Goal: Task Accomplishment & Management: Complete application form

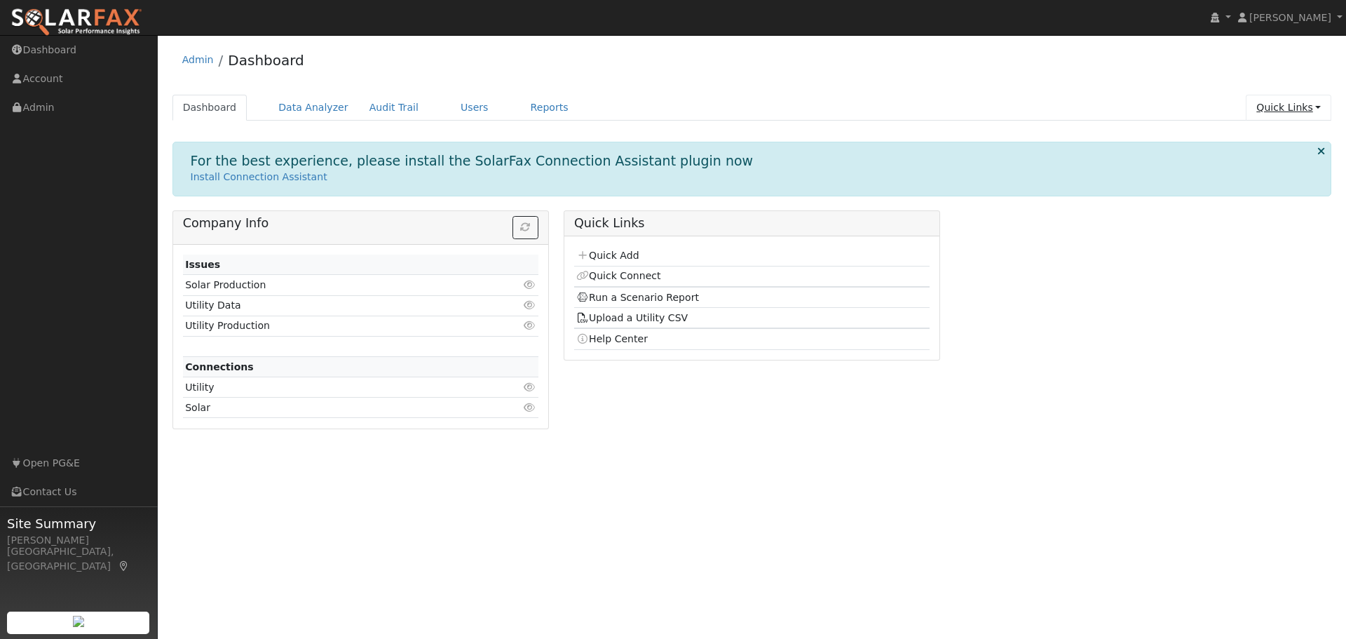
click at [1302, 104] on link "Quick Links" at bounding box center [1289, 108] width 86 height 26
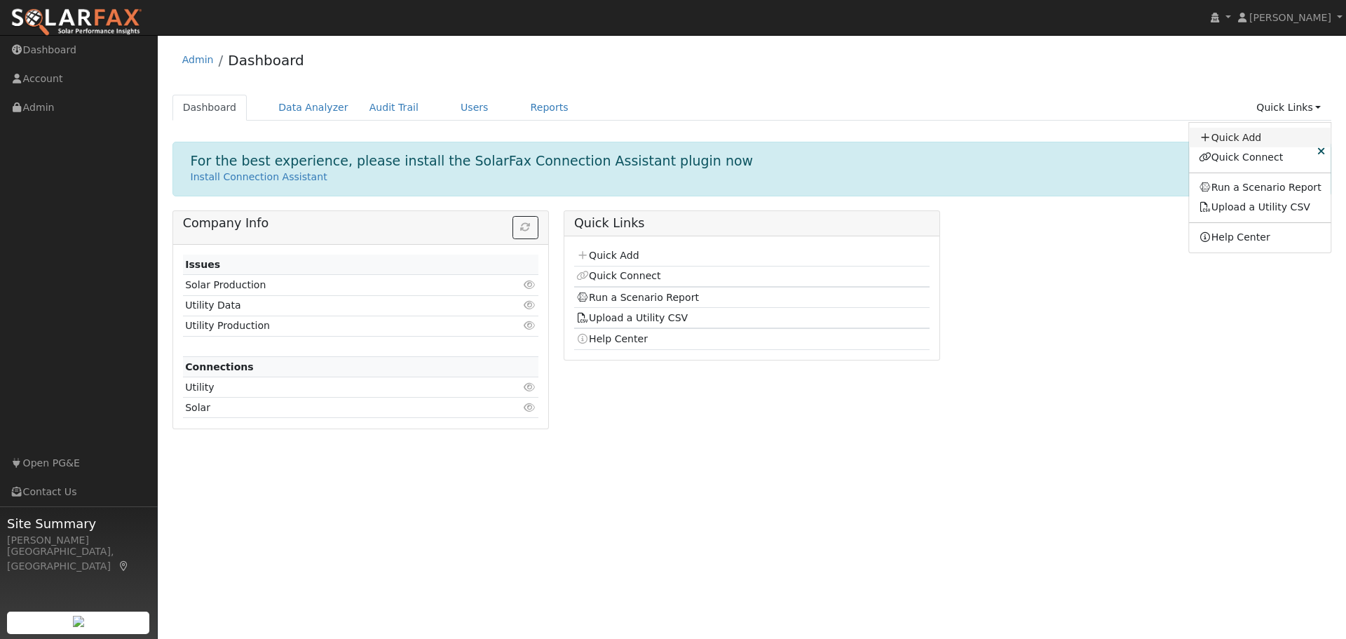
click at [1258, 139] on link "Quick Add" at bounding box center [1260, 138] width 142 height 20
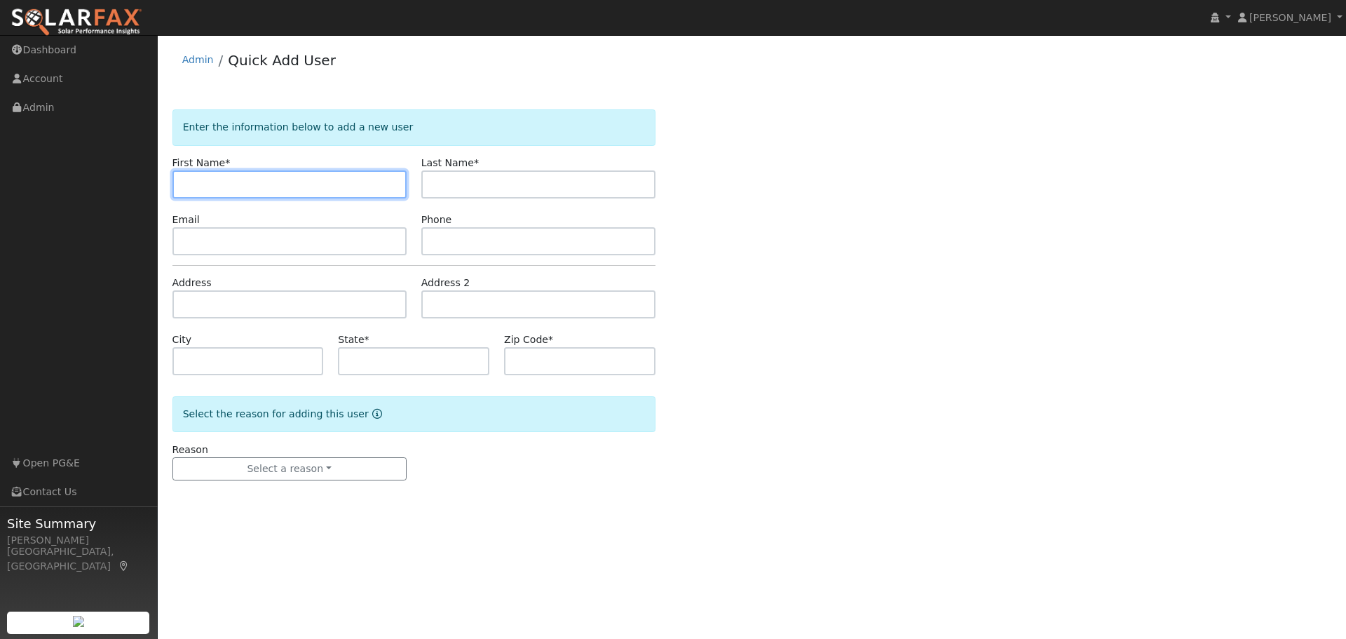
click at [274, 184] on input "text" at bounding box center [289, 184] width 234 height 28
drag, startPoint x: 274, startPoint y: 184, endPoint x: 336, endPoint y: 272, distance: 107.2
click at [294, 216] on form "Enter the information below to add a new user First Name * Last Name * Email Ph…" at bounding box center [413, 308] width 483 height 399
type input "Anil"
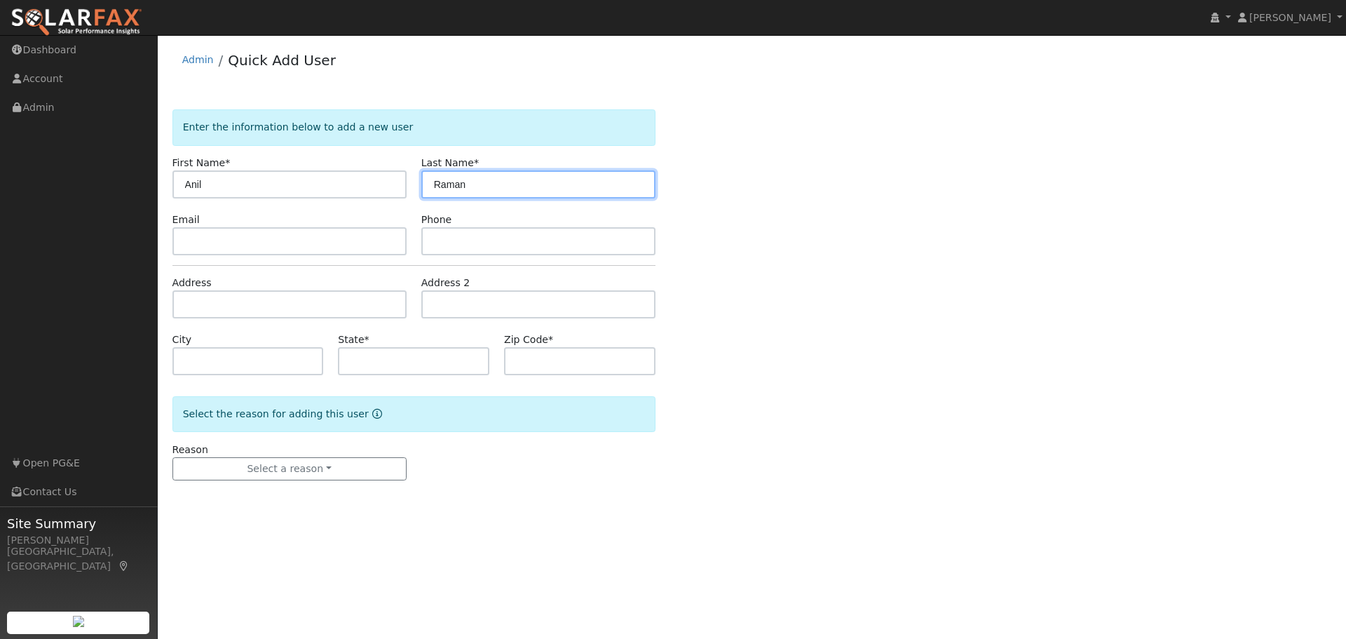
type input "Raman"
drag, startPoint x: 863, startPoint y: 365, endPoint x: 1317, endPoint y: 356, distance: 453.8
click at [867, 366] on div "Enter the information below to add a new user First Name * Anil Last Name * Ram…" at bounding box center [752, 308] width 1160 height 399
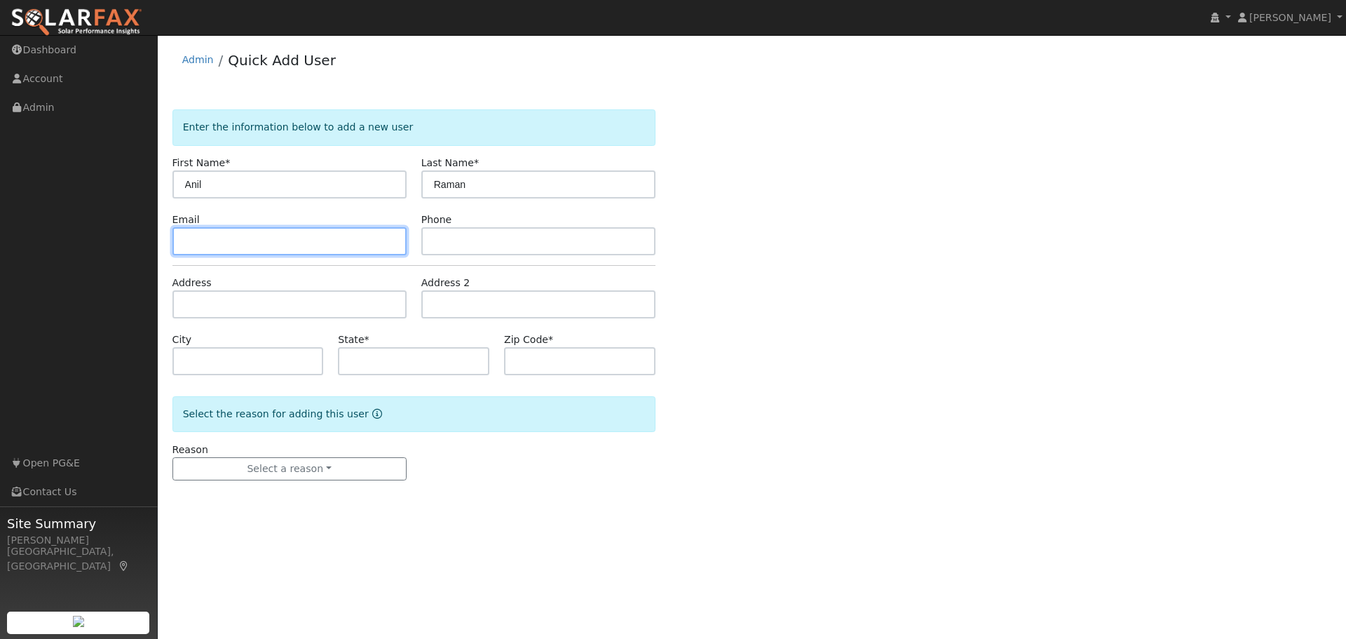
click at [204, 241] on input "text" at bounding box center [289, 241] width 234 height 28
paste input "anil@ramaninsurance.net"
type input "anil@ramaninsurance.net"
click at [903, 272] on div "Enter the information below to add a new user First Name * Anil Last Name * Ram…" at bounding box center [752, 308] width 1160 height 399
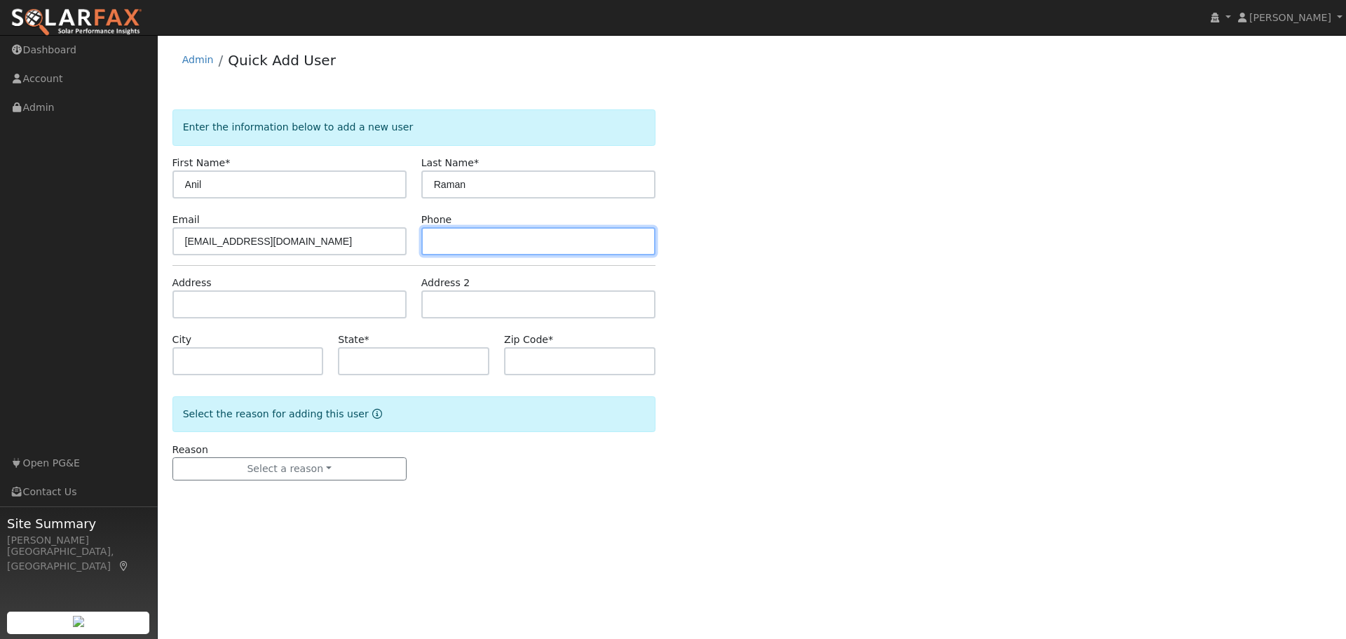
click at [436, 248] on input "text" at bounding box center [538, 241] width 234 height 28
paste input "(925) 989-5077"
type input "(925) 989-5077"
click at [896, 265] on div "Enter the information below to add a new user First Name * Anil Last Name * Ram…" at bounding box center [752, 308] width 1160 height 399
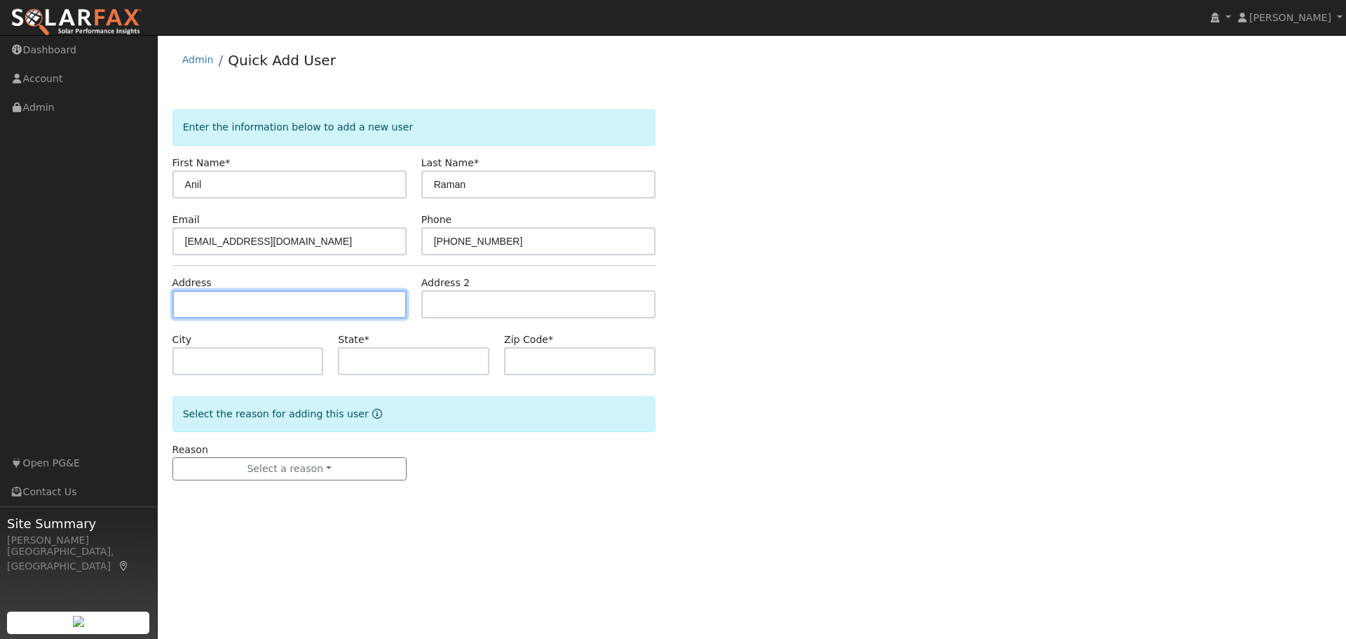
click at [303, 300] on input "text" at bounding box center [289, 304] width 234 height 28
type input "320 Tyburn Place"
type input "Danville"
type input "CA"
type input "94526"
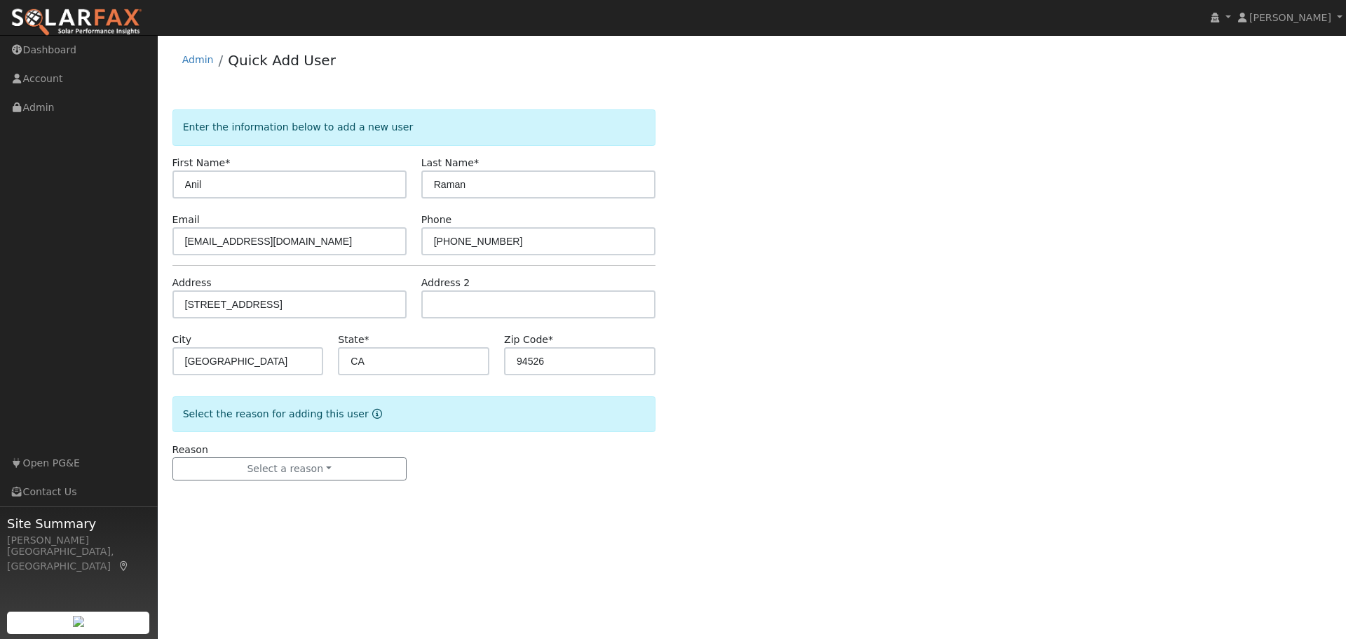
click at [809, 340] on div "Enter the information below to add a new user First Name * Anil Last Name * Ram…" at bounding box center [752, 308] width 1160 height 399
click at [252, 461] on button "Select a reason" at bounding box center [289, 469] width 234 height 24
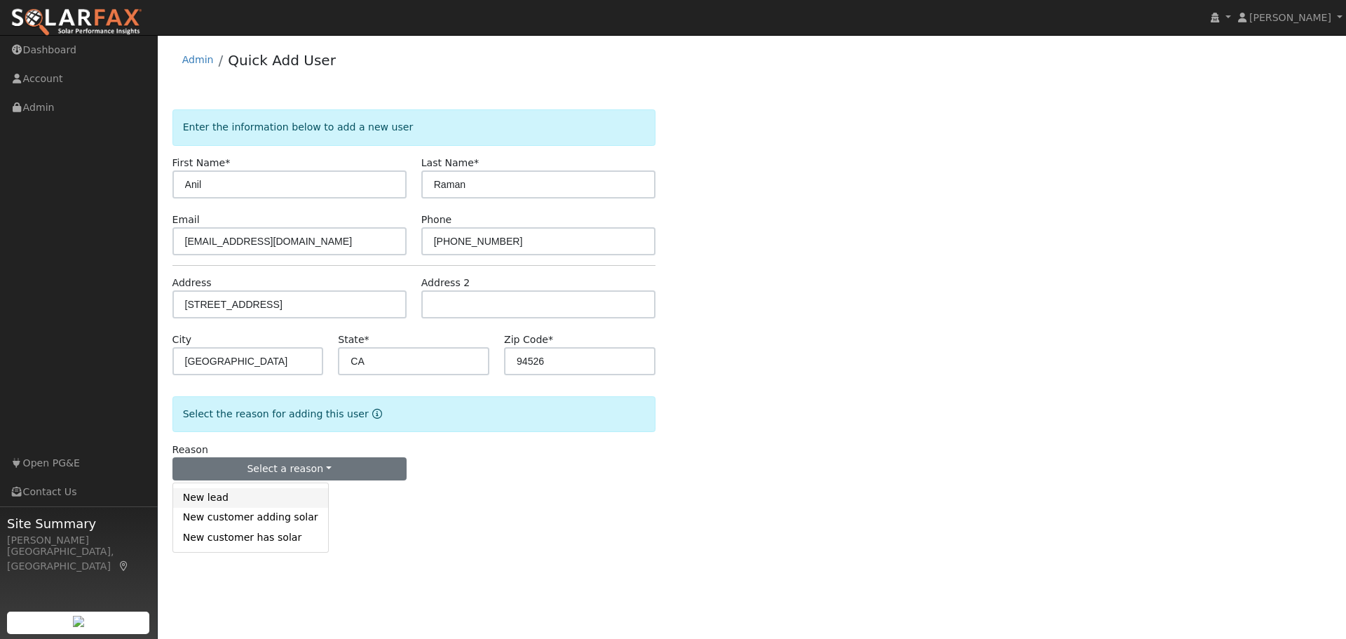
click at [233, 496] on link "New lead" at bounding box center [250, 498] width 155 height 20
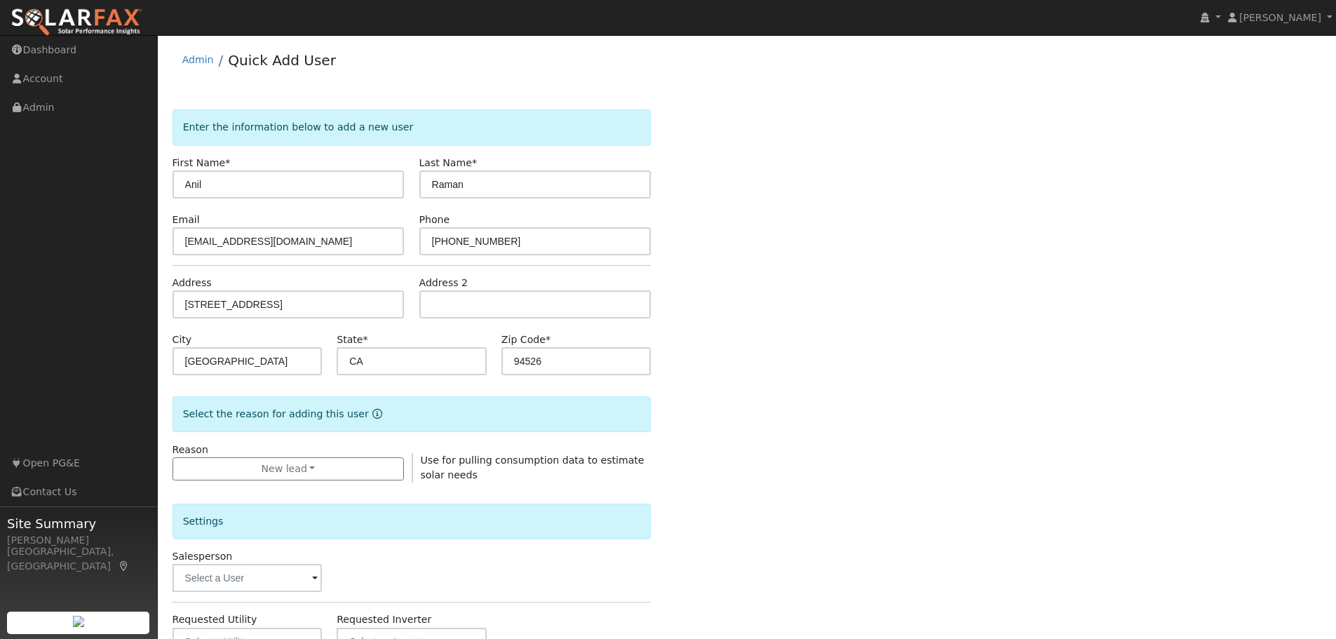
click at [916, 429] on div "Enter the information below to add a new user First Name * Anil Last Name * Ram…" at bounding box center [746, 505] width 1149 height 792
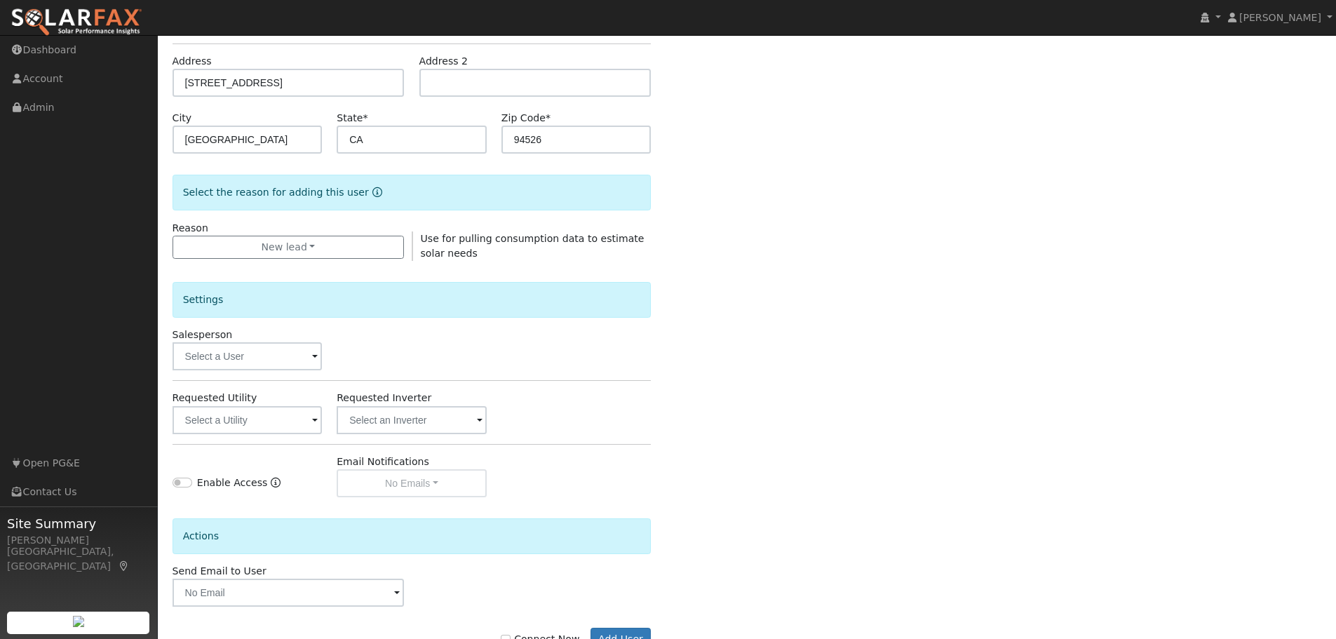
scroll to position [269, 0]
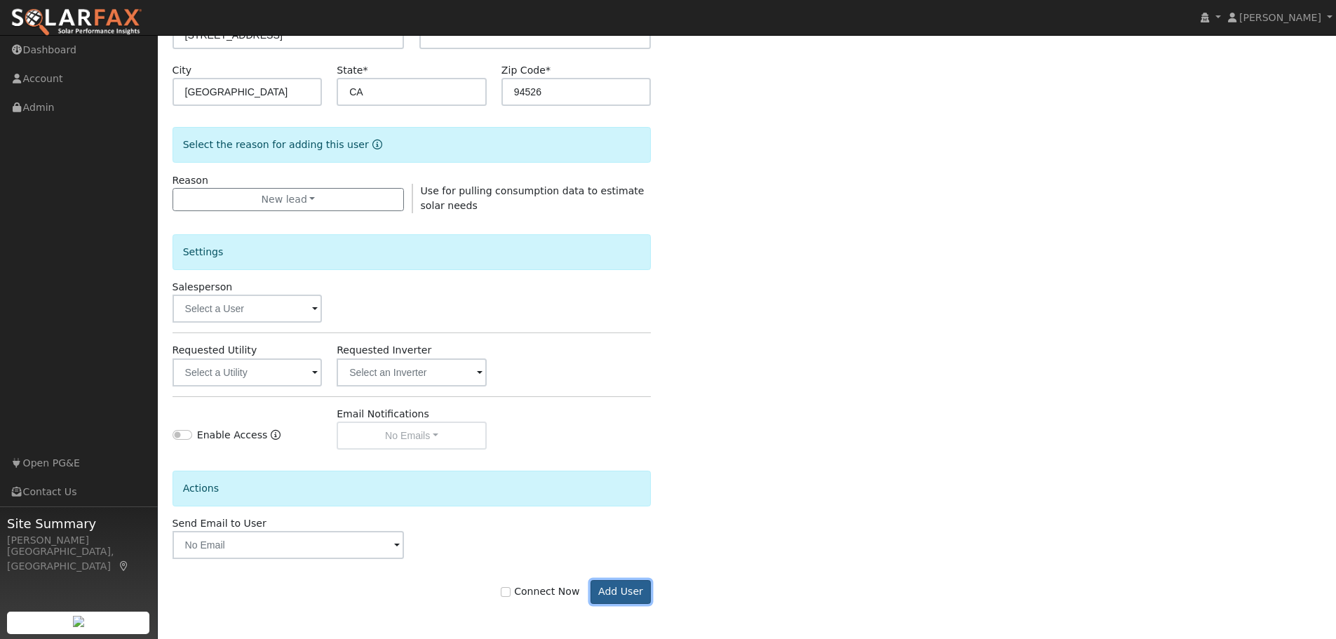
click at [611, 602] on button "Add User" at bounding box center [620, 592] width 61 height 24
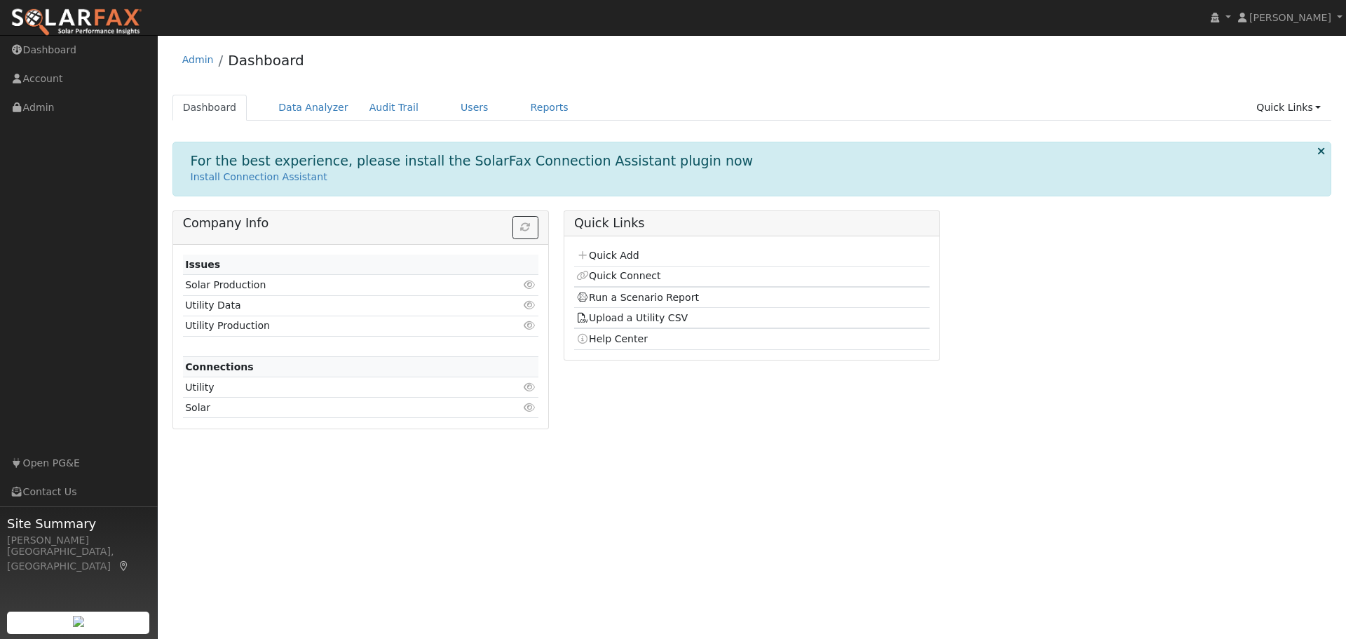
click at [1066, 410] on div "Company Info Issues Solar Production Click to view Utility Data Click to view U…" at bounding box center [752, 324] width 1175 height 229
click at [461, 111] on link "Users" at bounding box center [474, 108] width 49 height 26
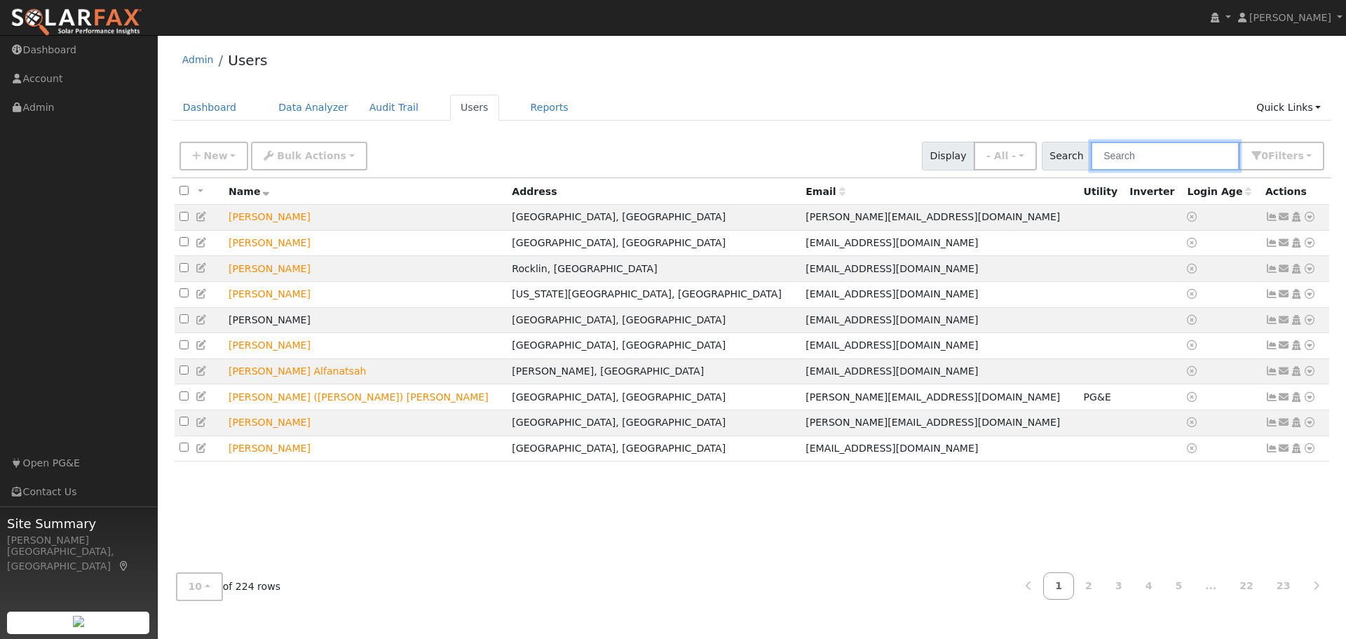
click at [1136, 158] on input "text" at bounding box center [1165, 156] width 149 height 29
type input "anil"
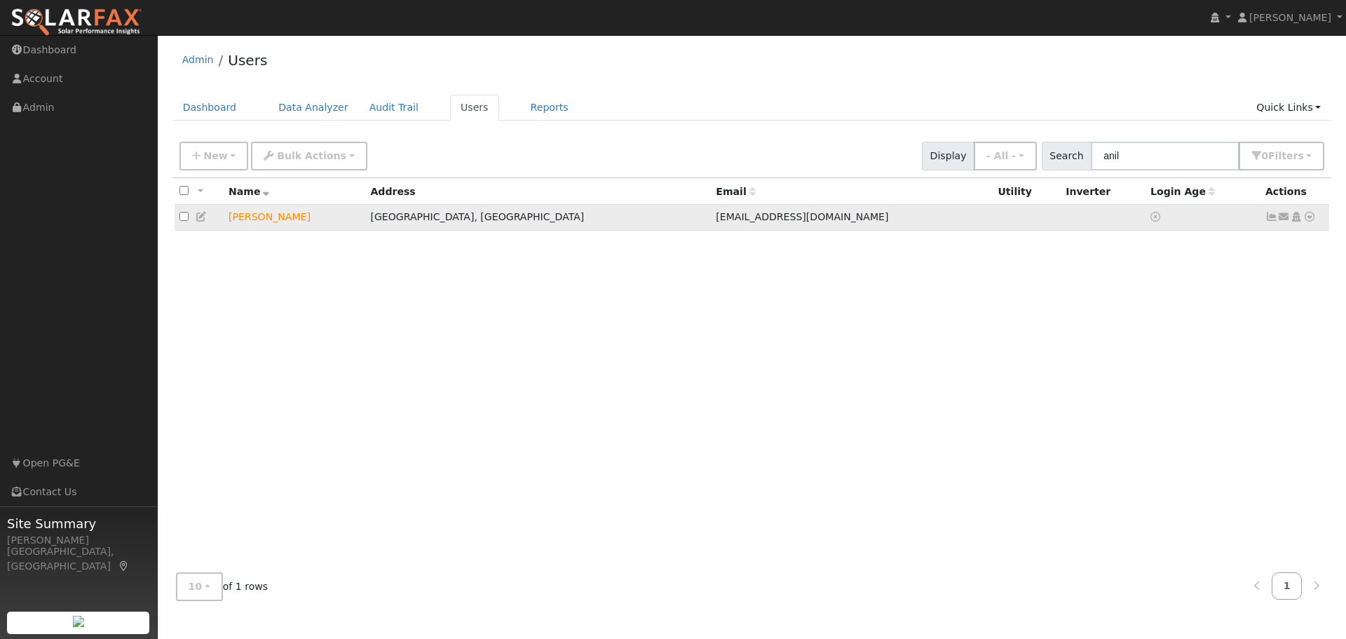
click at [1308, 220] on icon at bounding box center [1310, 217] width 13 height 10
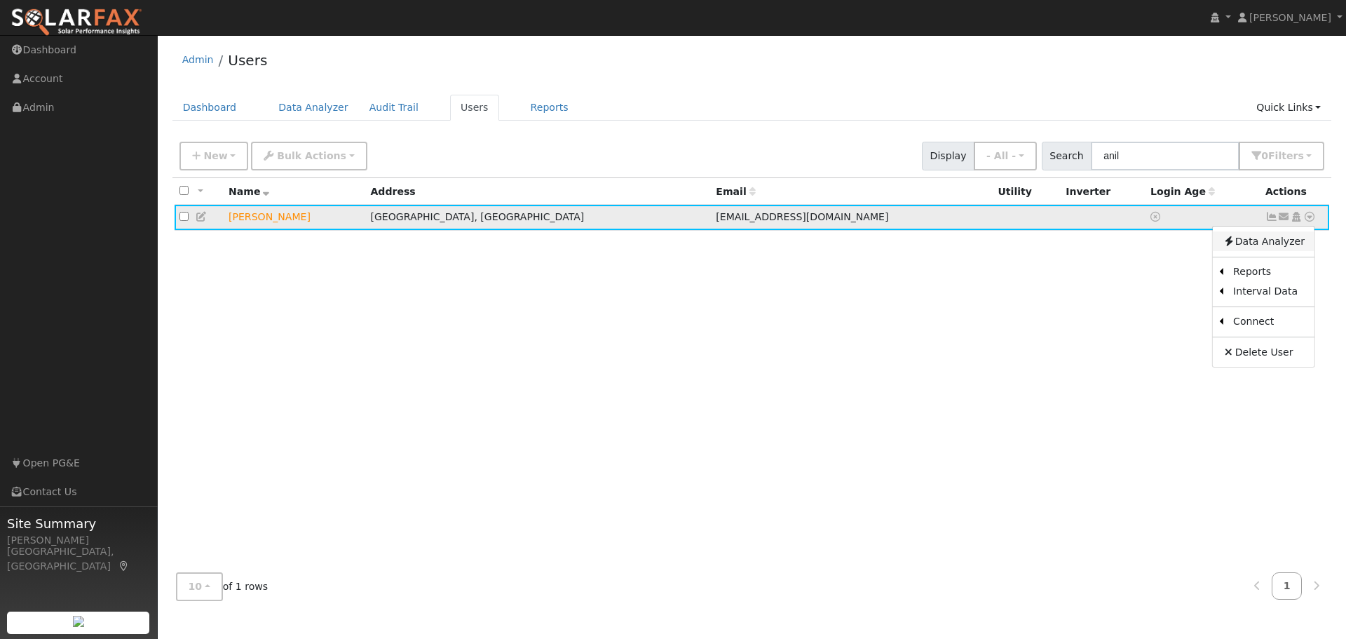
click at [1264, 243] on link "Data Analyzer" at bounding box center [1264, 241] width 102 height 20
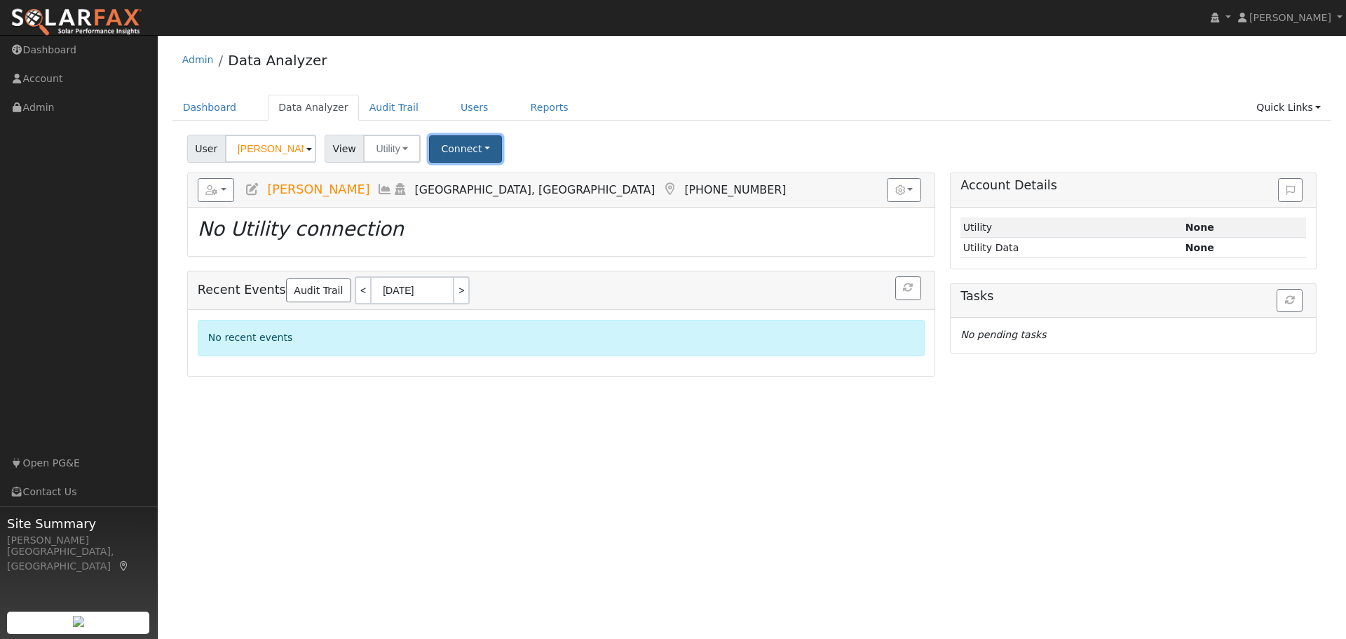
click at [460, 147] on button "Connect" at bounding box center [465, 148] width 73 height 27
click at [464, 182] on link "Select a Provider" at bounding box center [485, 180] width 109 height 20
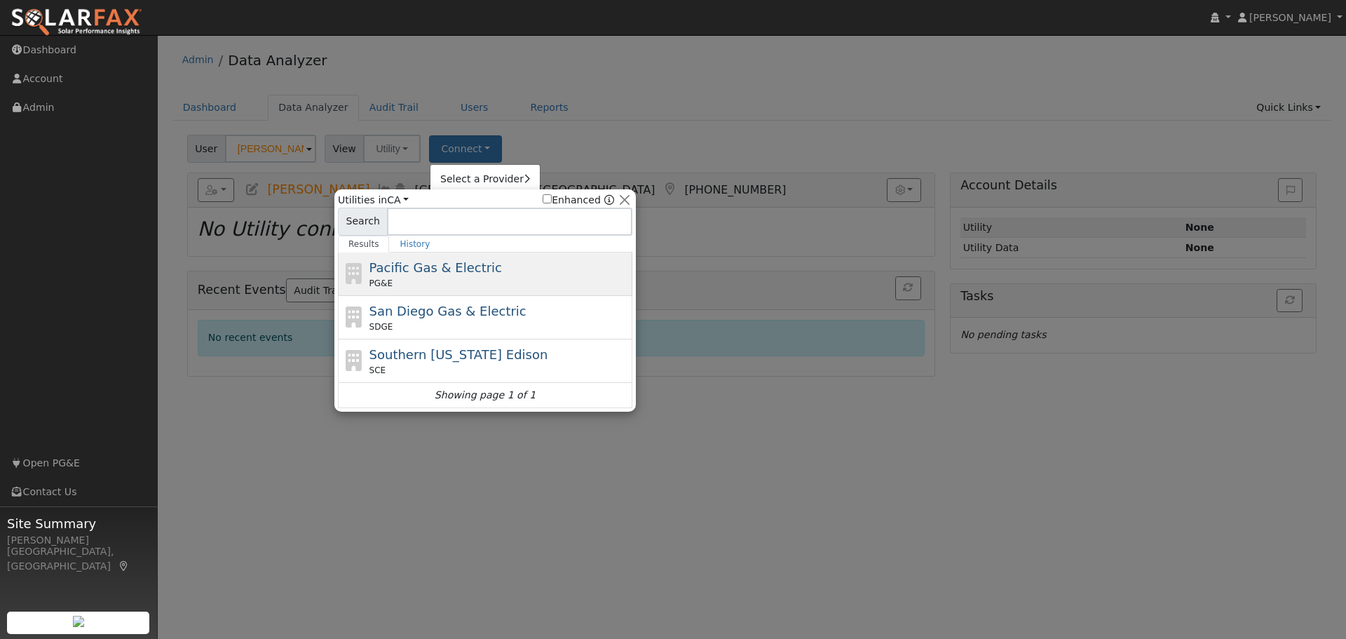
click at [464, 266] on span "Pacific Gas & Electric" at bounding box center [436, 267] width 133 height 15
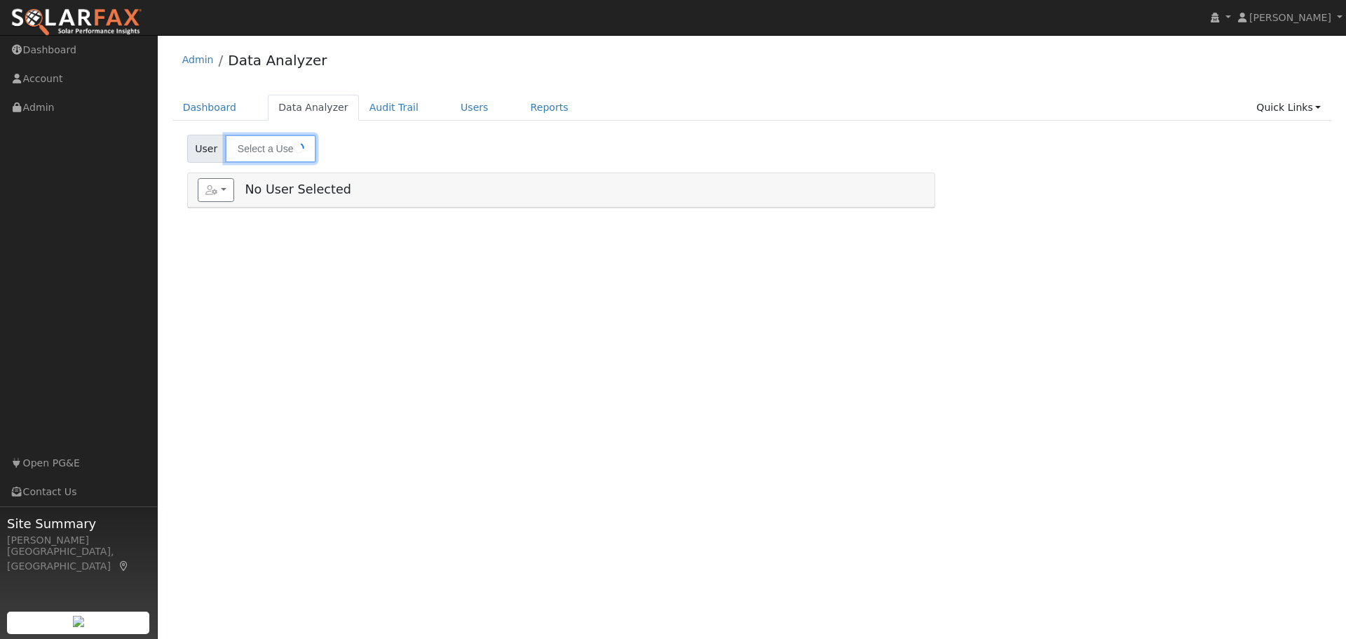
type input "[PERSON_NAME]"
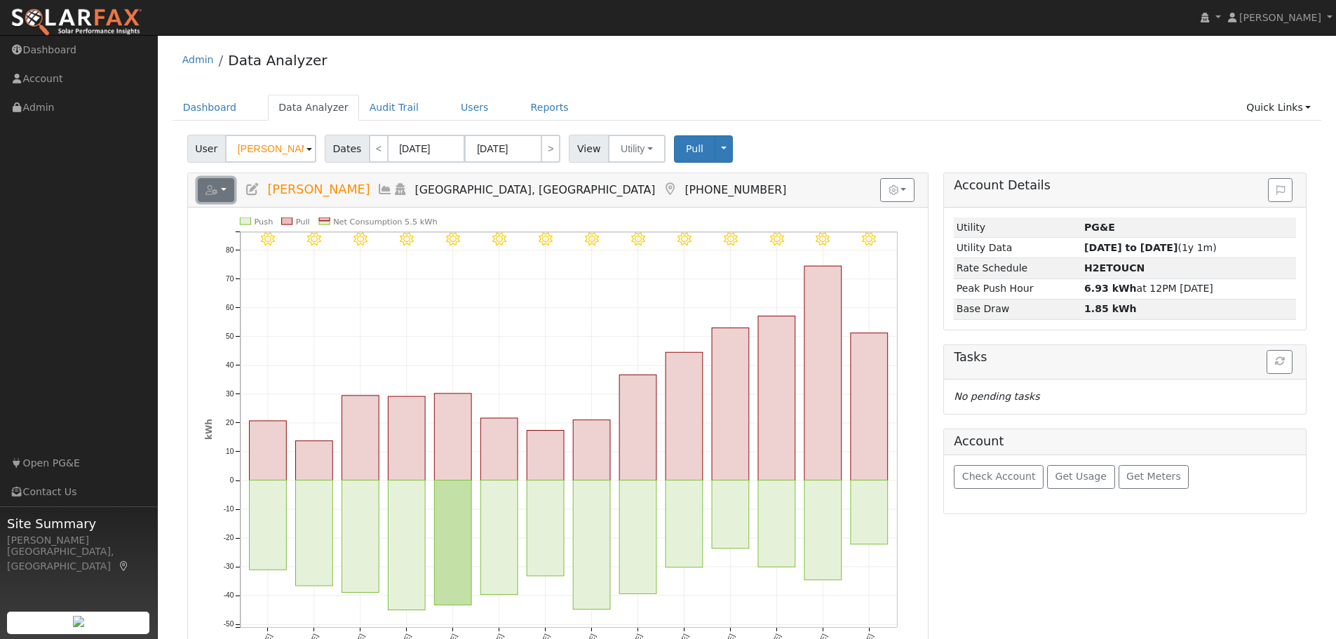
click at [226, 189] on button "button" at bounding box center [216, 190] width 37 height 24
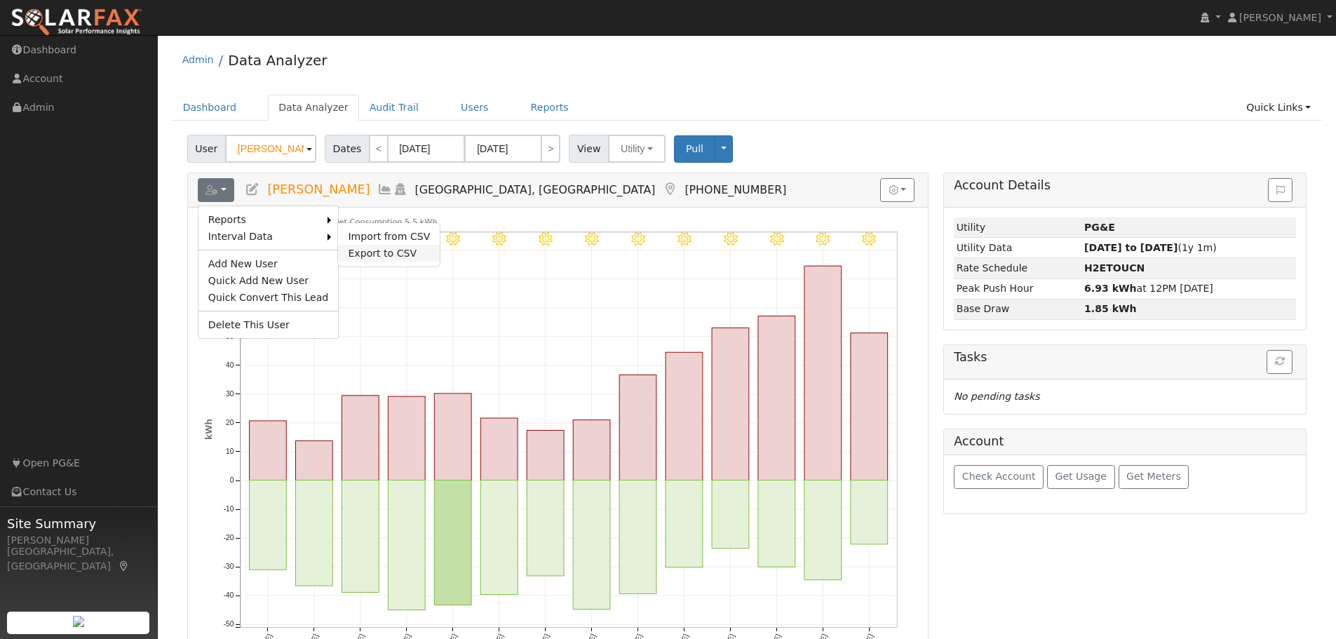
click at [379, 250] on link "Export to CSV" at bounding box center [389, 253] width 102 height 17
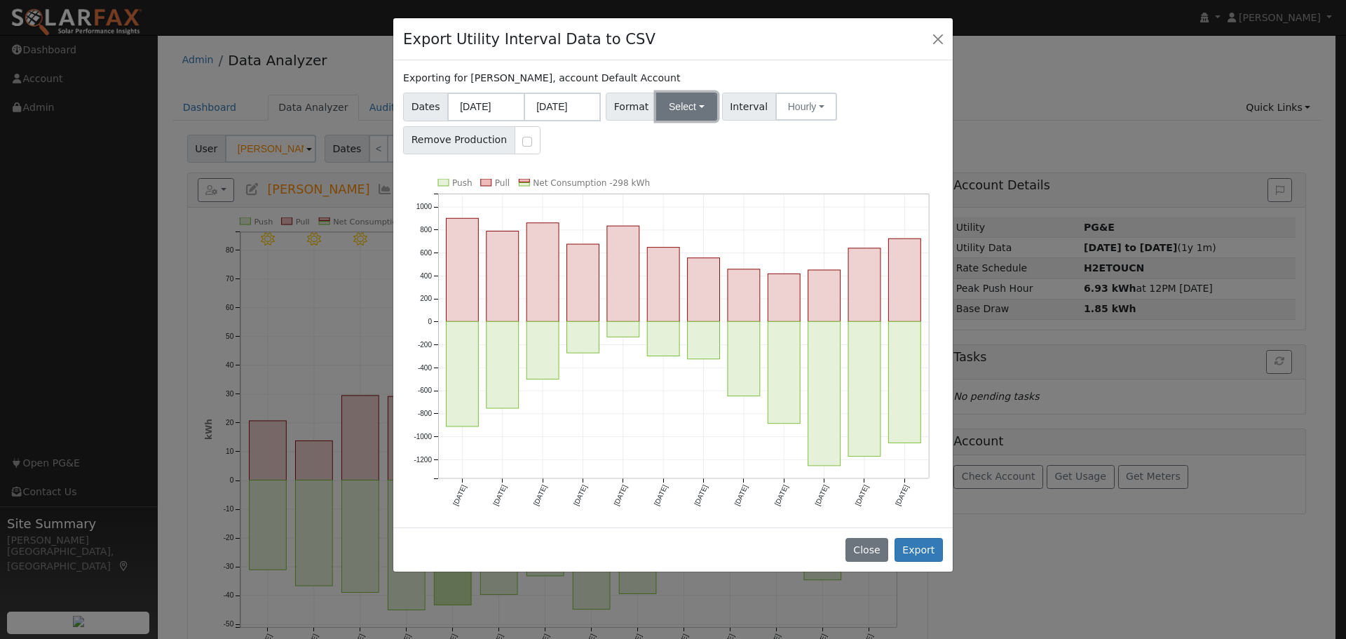
click at [681, 104] on button "Select" at bounding box center [686, 107] width 61 height 28
click at [681, 139] on link "Generic" at bounding box center [703, 138] width 100 height 20
click at [924, 550] on button "Export" at bounding box center [919, 550] width 48 height 24
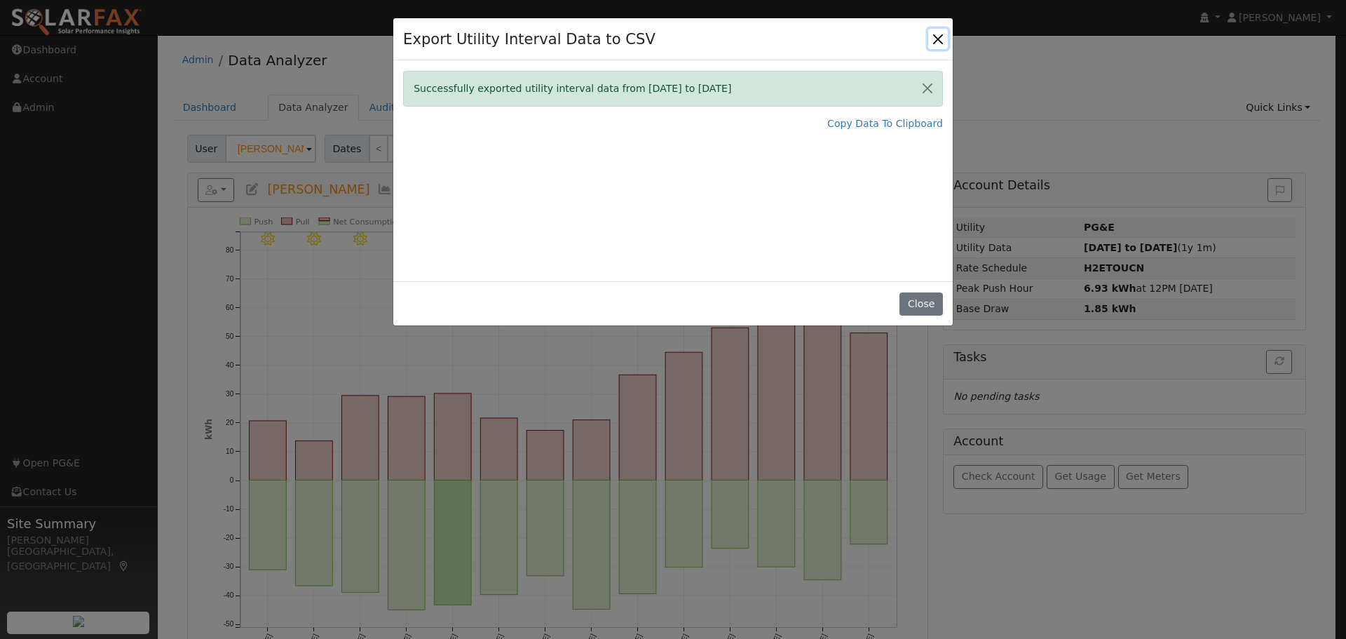
click at [932, 45] on button "Close" at bounding box center [938, 39] width 20 height 20
